Goal: Task Accomplishment & Management: Complete application form

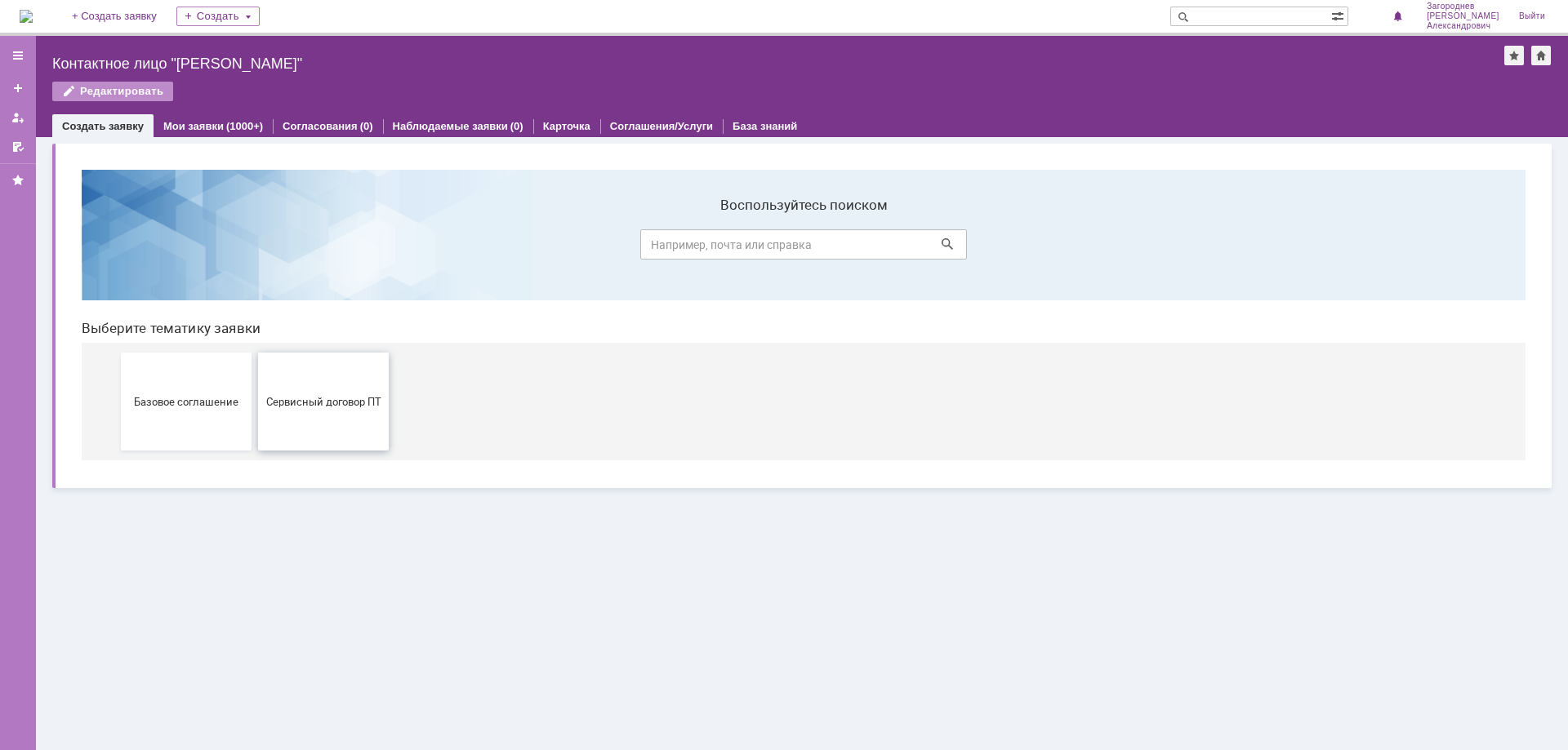
click at [297, 406] on span "Сервисный договор ПТ" at bounding box center [323, 401] width 121 height 13
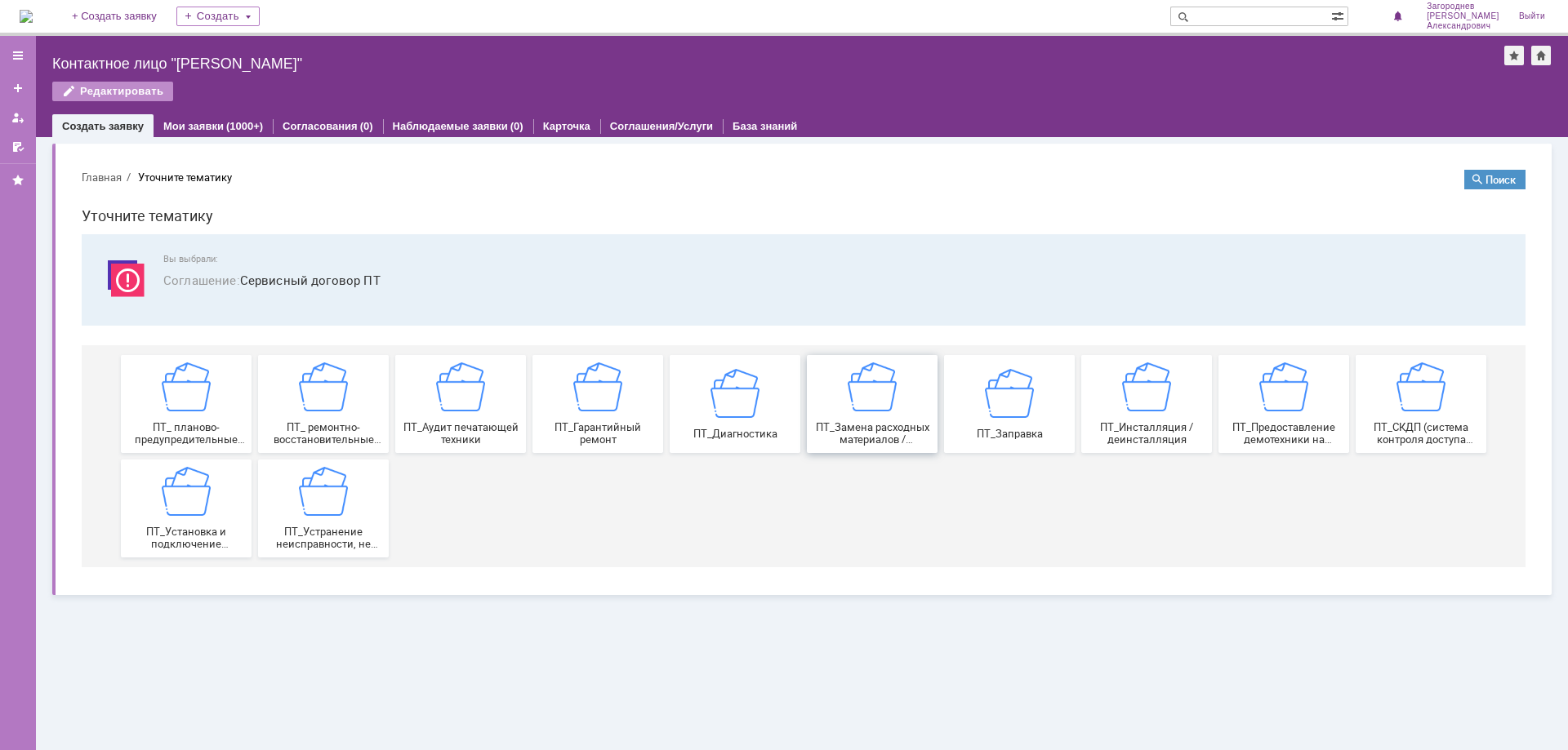
click at [871, 436] on span "ПТ_Замена расходных материалов / ресурсных деталей" at bounding box center [873, 433] width 121 height 24
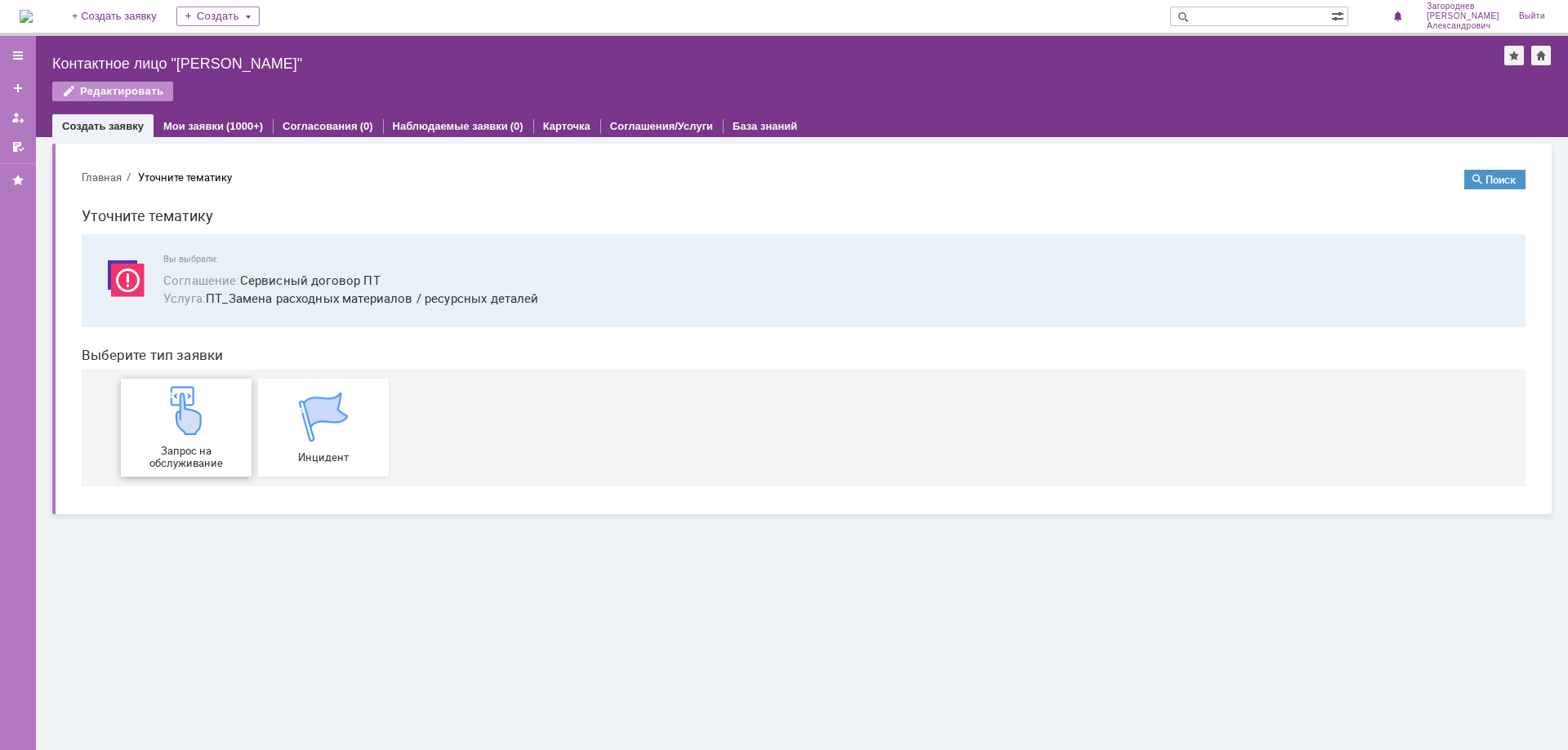
click at [193, 427] on img at bounding box center [186, 410] width 49 height 49
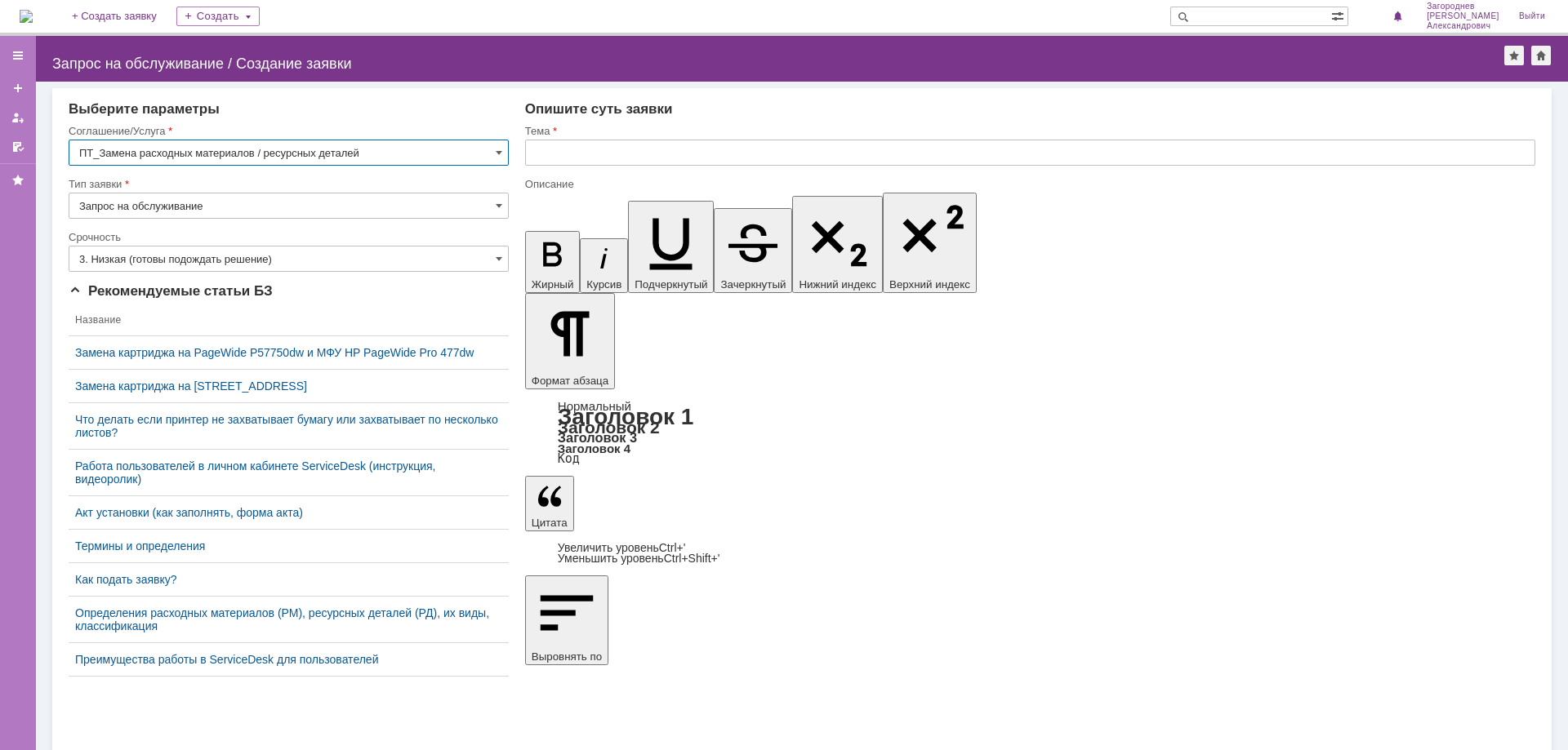
click at [680, 155] on input "text" at bounding box center [1031, 152] width 1011 height 26
type input "замена картриджа"
click at [1457, 108] on div "Опишите суть заявки" at bounding box center [1031, 110] width 1011 height 16
